Goal: Task Accomplishment & Management: Manage account settings

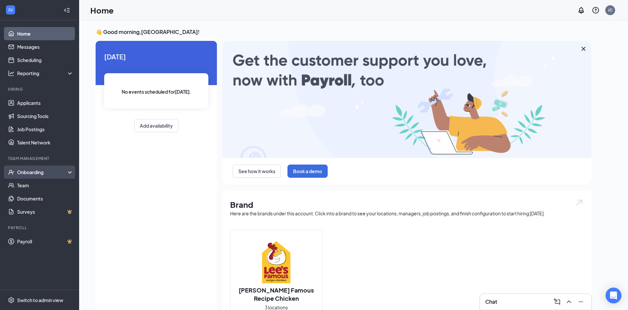
click at [19, 173] on div "Onboarding" at bounding box center [42, 172] width 51 height 7
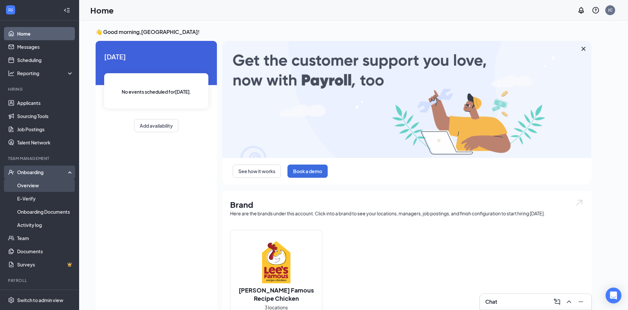
click at [28, 186] on link "Overview" at bounding box center [45, 185] width 56 height 13
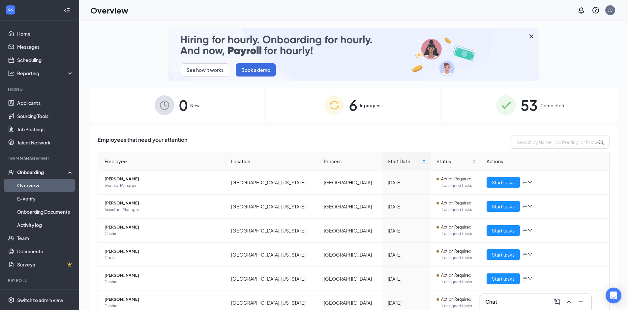
click at [366, 103] on span "In progress" at bounding box center [371, 105] width 23 height 7
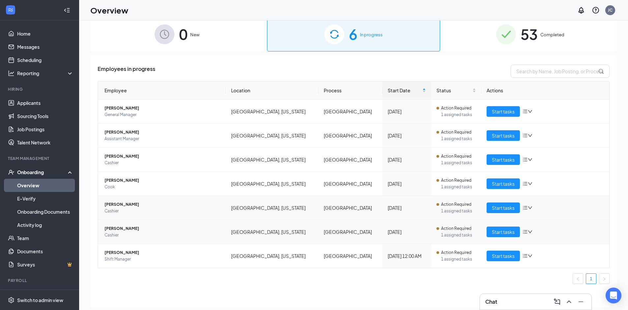
scroll to position [30, 0]
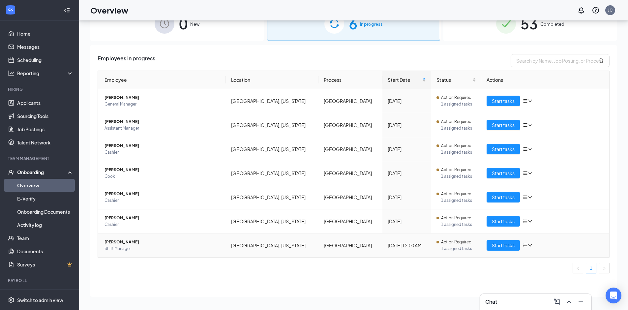
click at [124, 242] on span "Kassandra Powless" at bounding box center [163, 242] width 116 height 7
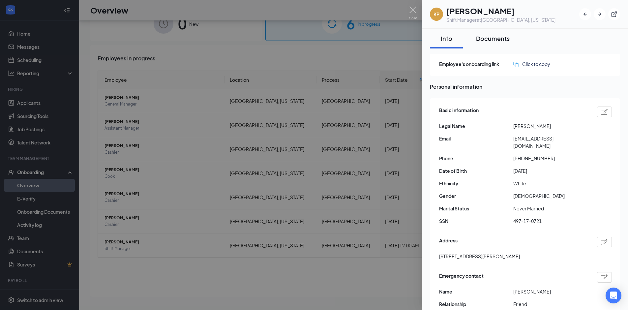
click at [501, 37] on div "Documents" at bounding box center [493, 38] width 34 height 8
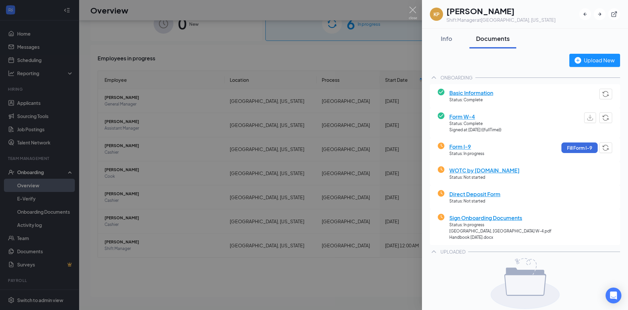
click at [475, 172] on span "WOTC by WOTC.com" at bounding box center [484, 170] width 70 height 8
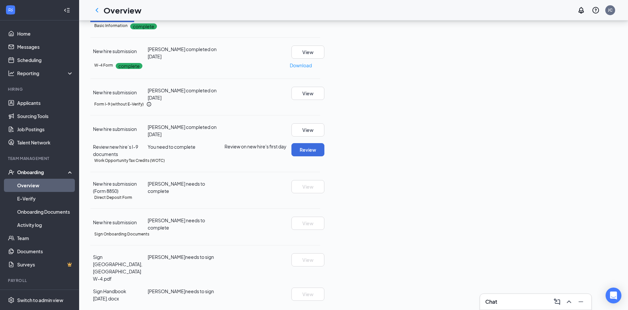
scroll to position [147, 0]
click at [320, 197] on icon "Ellipses" at bounding box center [320, 197] width 0 height 0
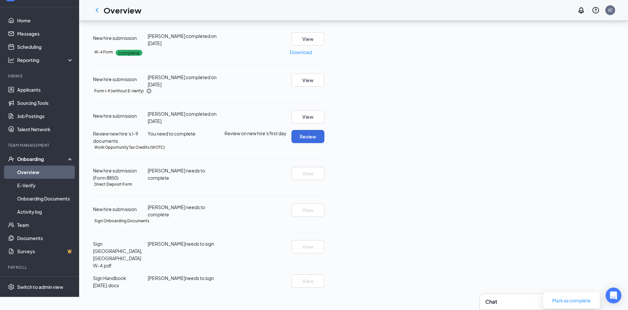
click at [320, 187] on div "Direct Deposit Form" at bounding box center [207, 184] width 226 height 6
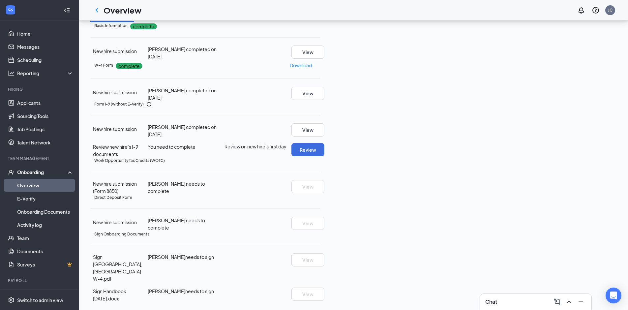
click at [320, 197] on icon "Ellipses" at bounding box center [320, 197] width 0 height 0
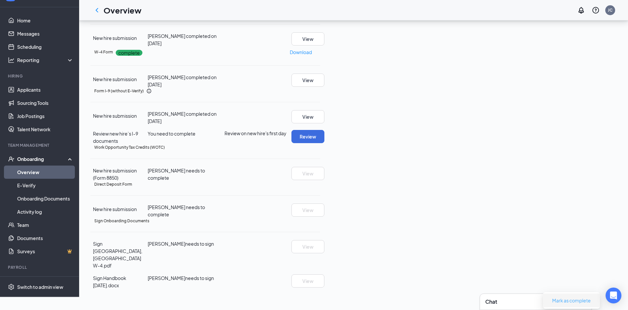
click at [575, 297] on span "Mark as complete" at bounding box center [571, 300] width 39 height 7
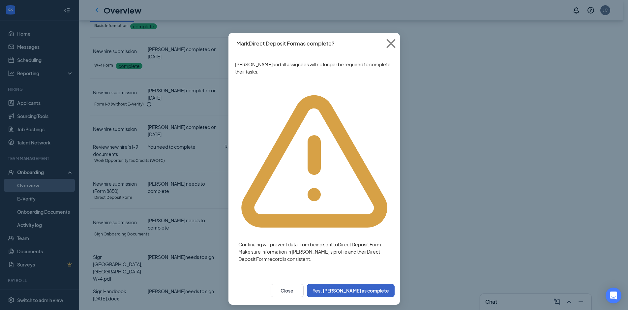
click at [376, 284] on button "Yes, mark as complete" at bounding box center [351, 290] width 88 height 13
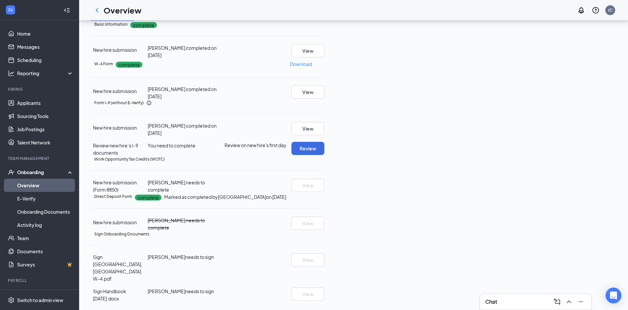
click at [320, 197] on icon "Ellipses" at bounding box center [320, 197] width 0 height 0
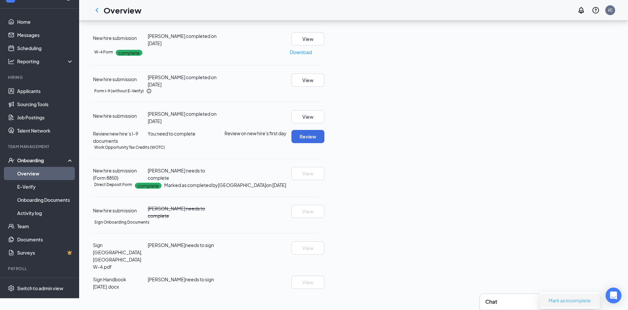
click at [568, 297] on span "Mark as incomplete" at bounding box center [570, 300] width 42 height 7
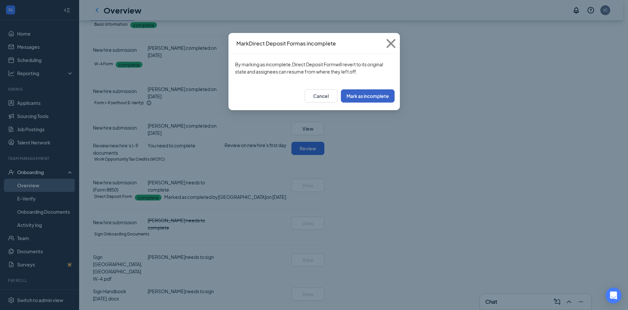
click at [378, 99] on button "Mark as incomplete" at bounding box center [368, 95] width 54 height 13
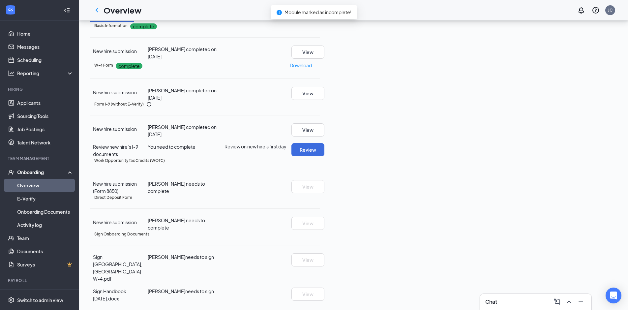
click at [132, 200] on h5 "Direct Deposit Form" at bounding box center [113, 197] width 38 height 6
click at [90, 194] on icon "DirectDepositIcon" at bounding box center [90, 194] width 0 height 0
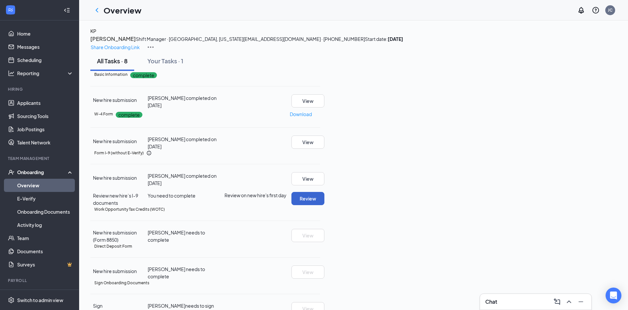
scroll to position [0, 0]
click at [561, 38] on div "KP Kassandra Powless Shift Manager · Jefferson City, Missouri kassandra1132p@gm…" at bounding box center [353, 40] width 526 height 24
click at [140, 45] on p "Share Onboarding Link" at bounding box center [115, 48] width 49 height 7
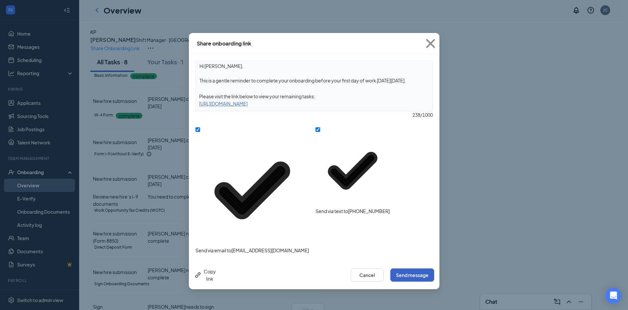
click at [403, 268] on button "Send message" at bounding box center [412, 274] width 44 height 13
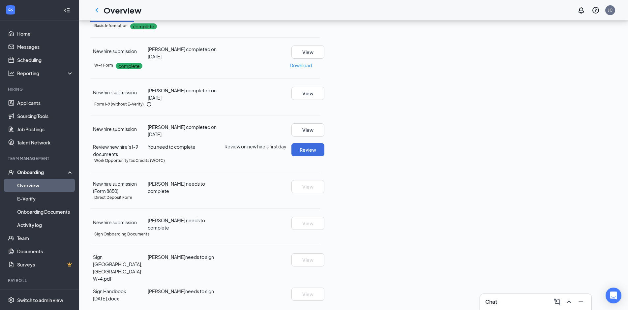
scroll to position [132, 0]
click at [324, 143] on button "Review" at bounding box center [307, 149] width 33 height 13
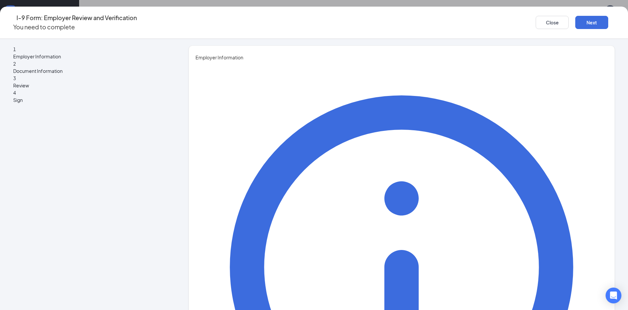
click at [536, 21] on button "Close" at bounding box center [552, 22] width 33 height 13
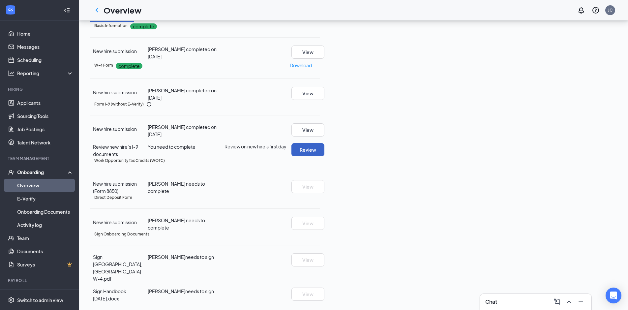
scroll to position [147, 0]
click at [320, 234] on icon "Ellipses" at bounding box center [320, 234] width 0 height 0
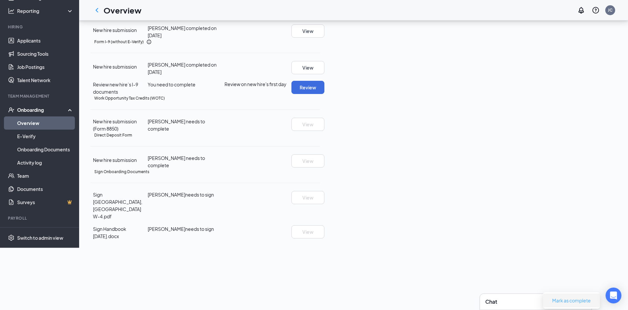
click at [563, 297] on span "Mark as complete" at bounding box center [571, 300] width 39 height 7
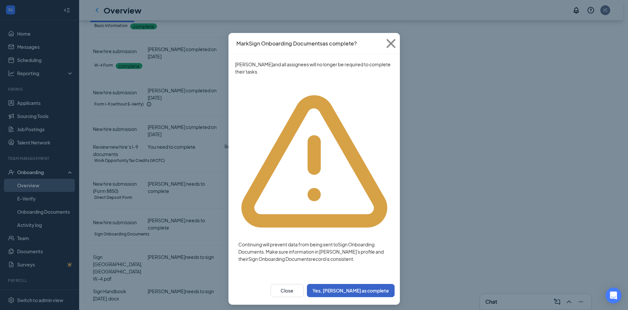
click at [355, 284] on button "Yes, mark as complete" at bounding box center [351, 290] width 88 height 13
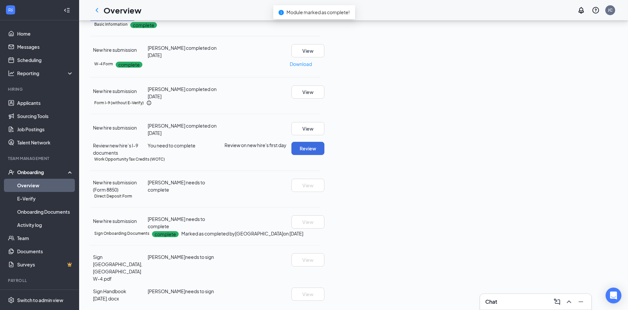
click at [320, 233] on icon "Ellipses" at bounding box center [320, 233] width 0 height 0
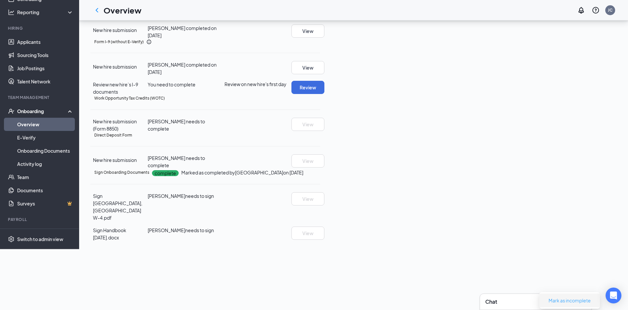
click at [562, 297] on span "Mark as incomplete" at bounding box center [570, 300] width 42 height 7
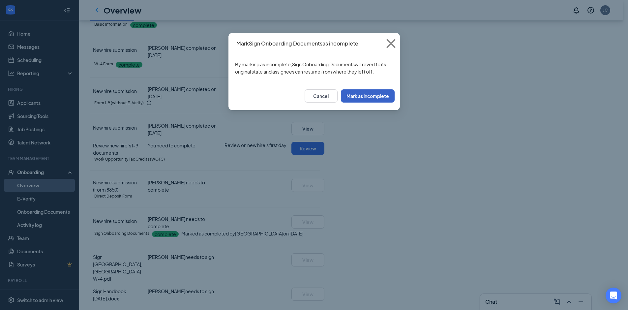
click at [379, 96] on button "Mark as incomplete" at bounding box center [368, 95] width 54 height 13
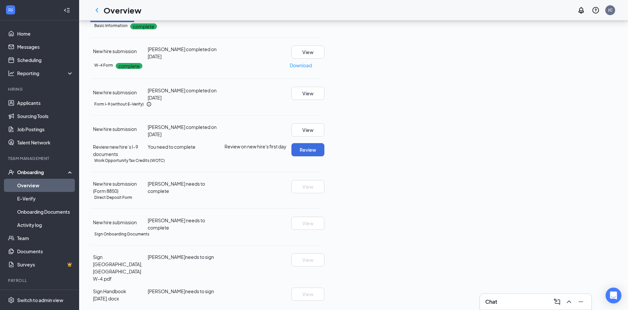
click at [320, 161] on icon "Ellipses" at bounding box center [320, 161] width 0 height 0
click at [547, 261] on span "Manage on WOTC.com" at bounding box center [572, 264] width 62 height 7
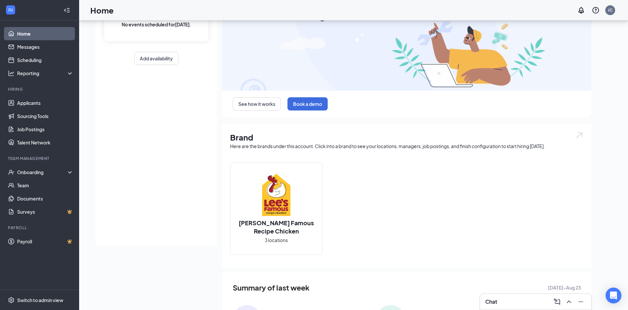
scroll to position [116, 0]
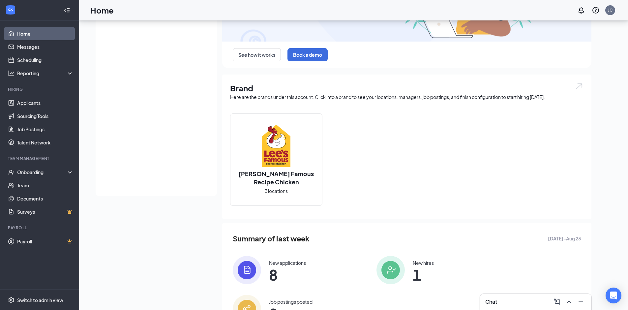
click at [194, 179] on div "[DATE] No events scheduled for [DATE] . Add availability" at bounding box center [156, 61] width 121 height 272
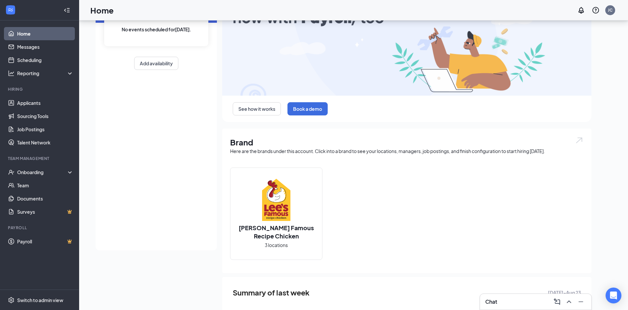
scroll to position [0, 0]
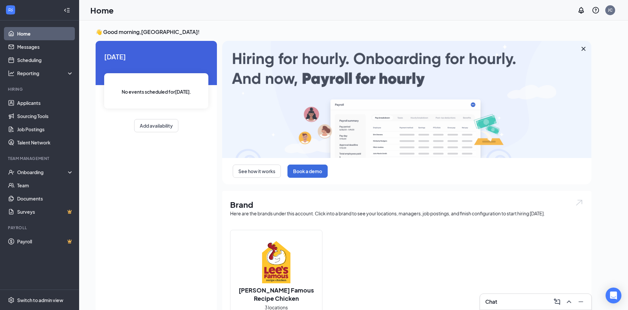
click at [484, 298] on div "Chat" at bounding box center [535, 302] width 111 height 16
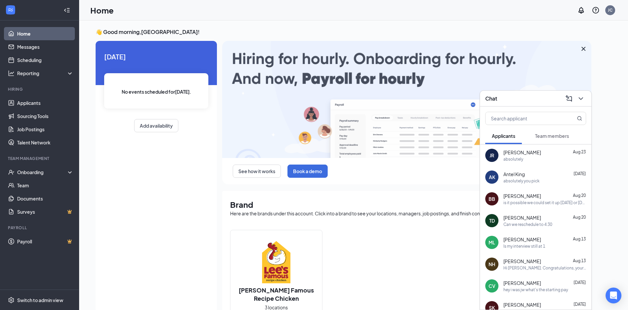
click at [520, 104] on div "Chat" at bounding box center [535, 99] width 111 height 16
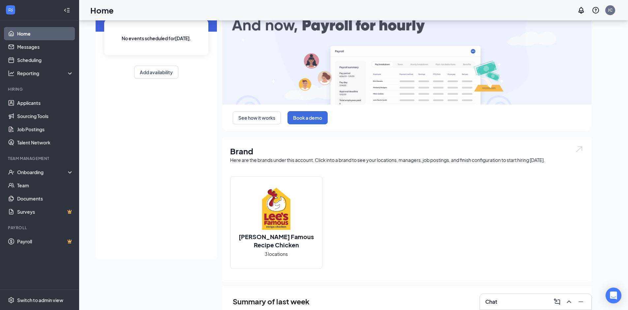
scroll to position [116, 0]
